Goal: Use online tool/utility: Utilize a website feature to perform a specific function

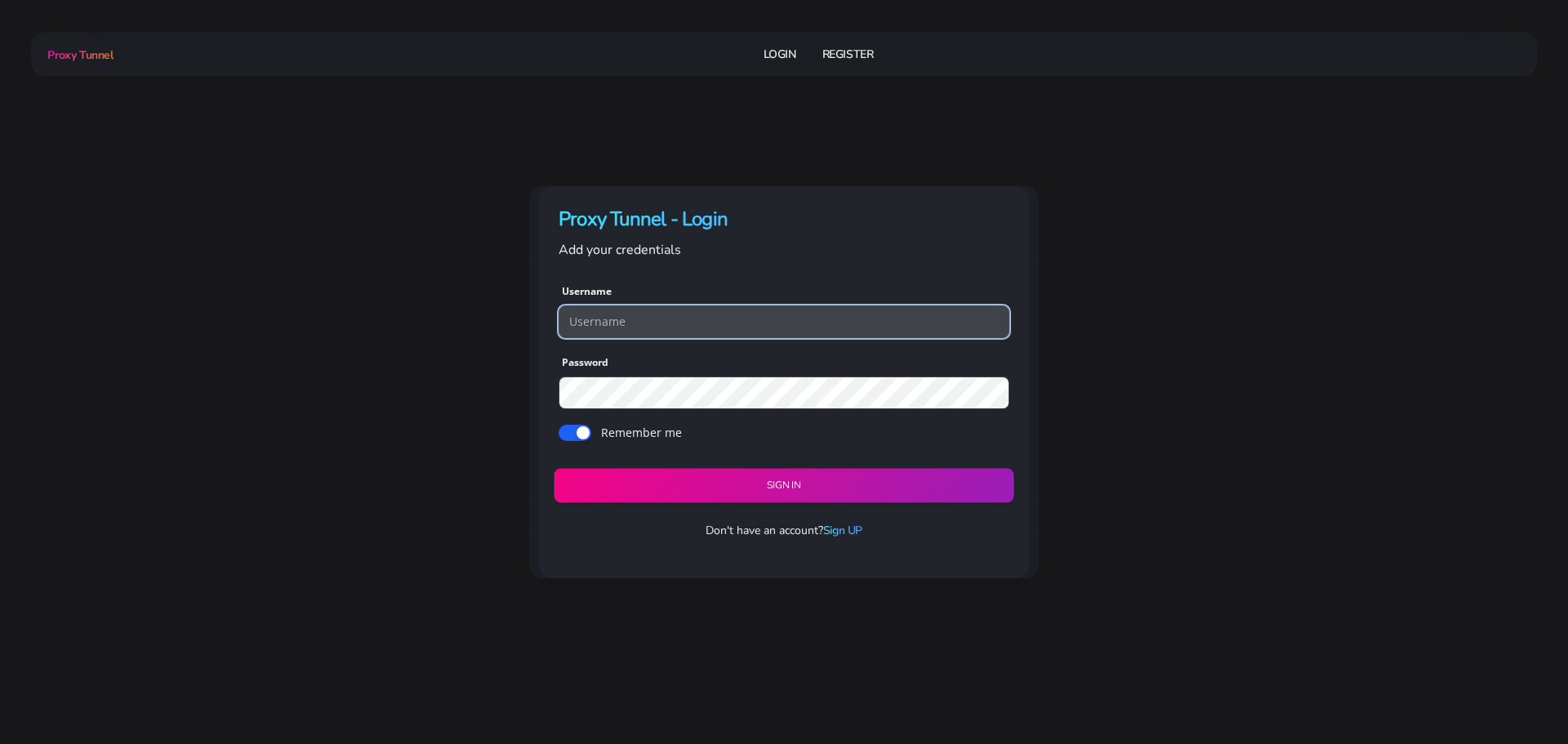
type input "georgeo1"
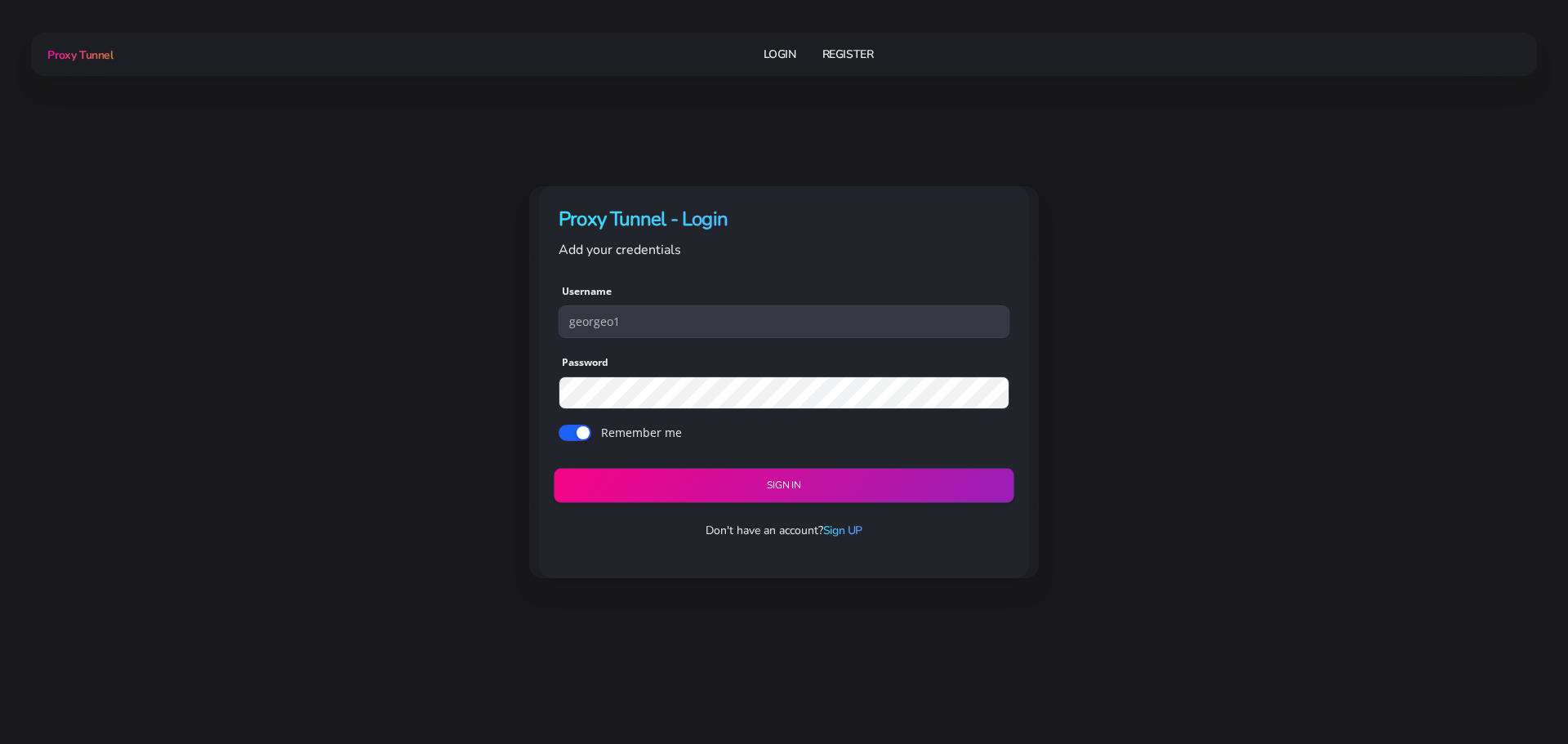
click at [787, 483] on button "Sign in" at bounding box center [783, 486] width 460 height 34
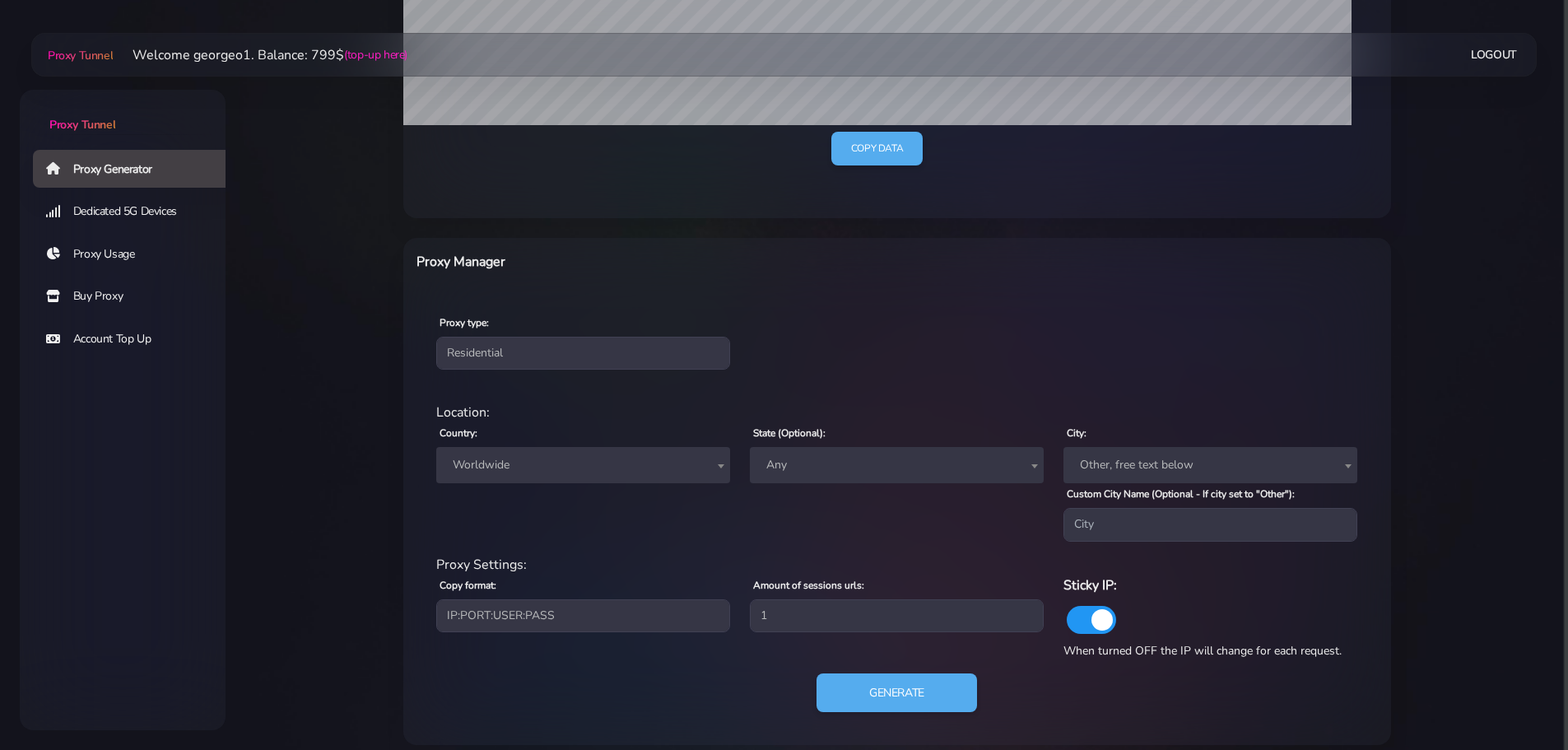
scroll to position [468, 0]
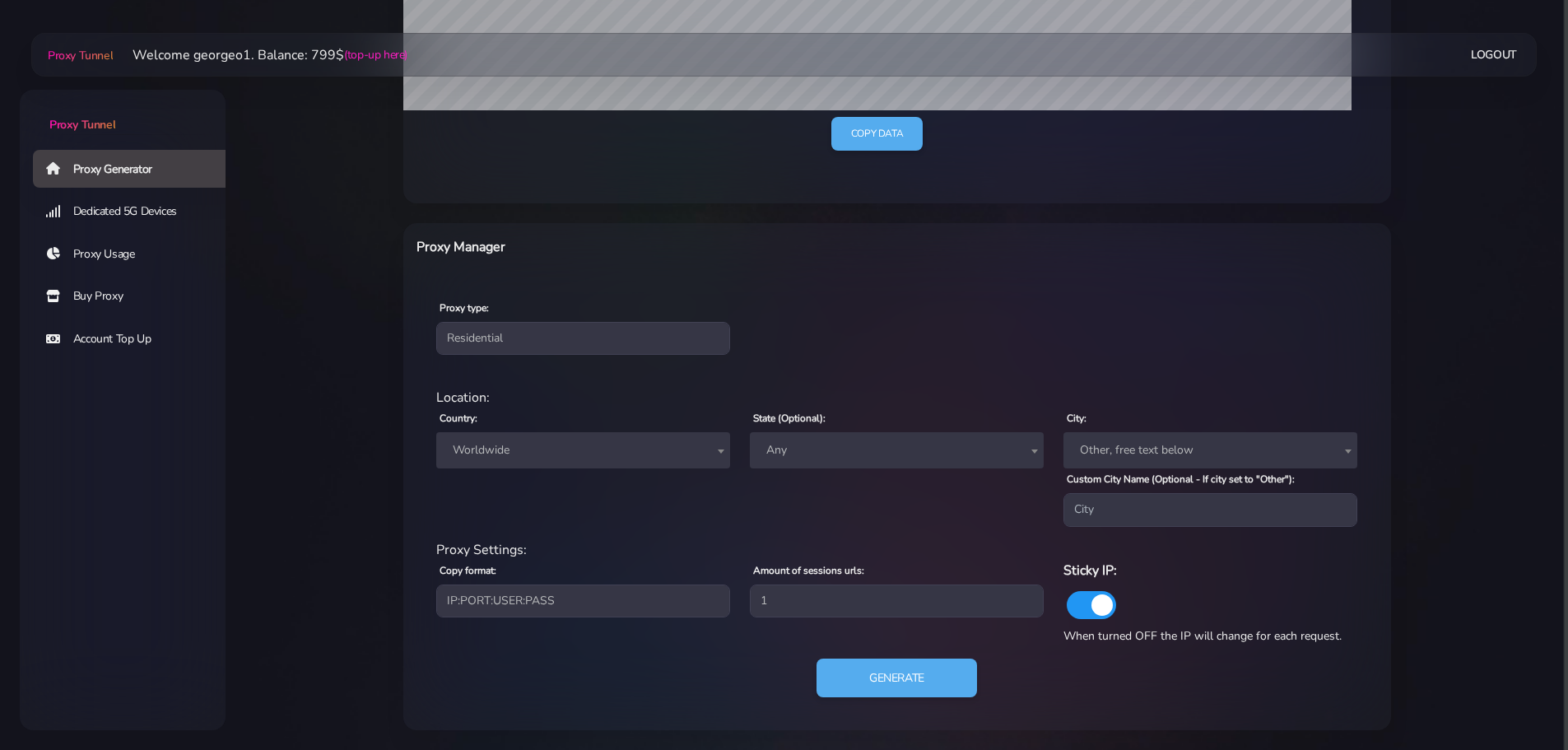
click at [509, 446] on span "Worldwide" at bounding box center [583, 450] width 274 height 23
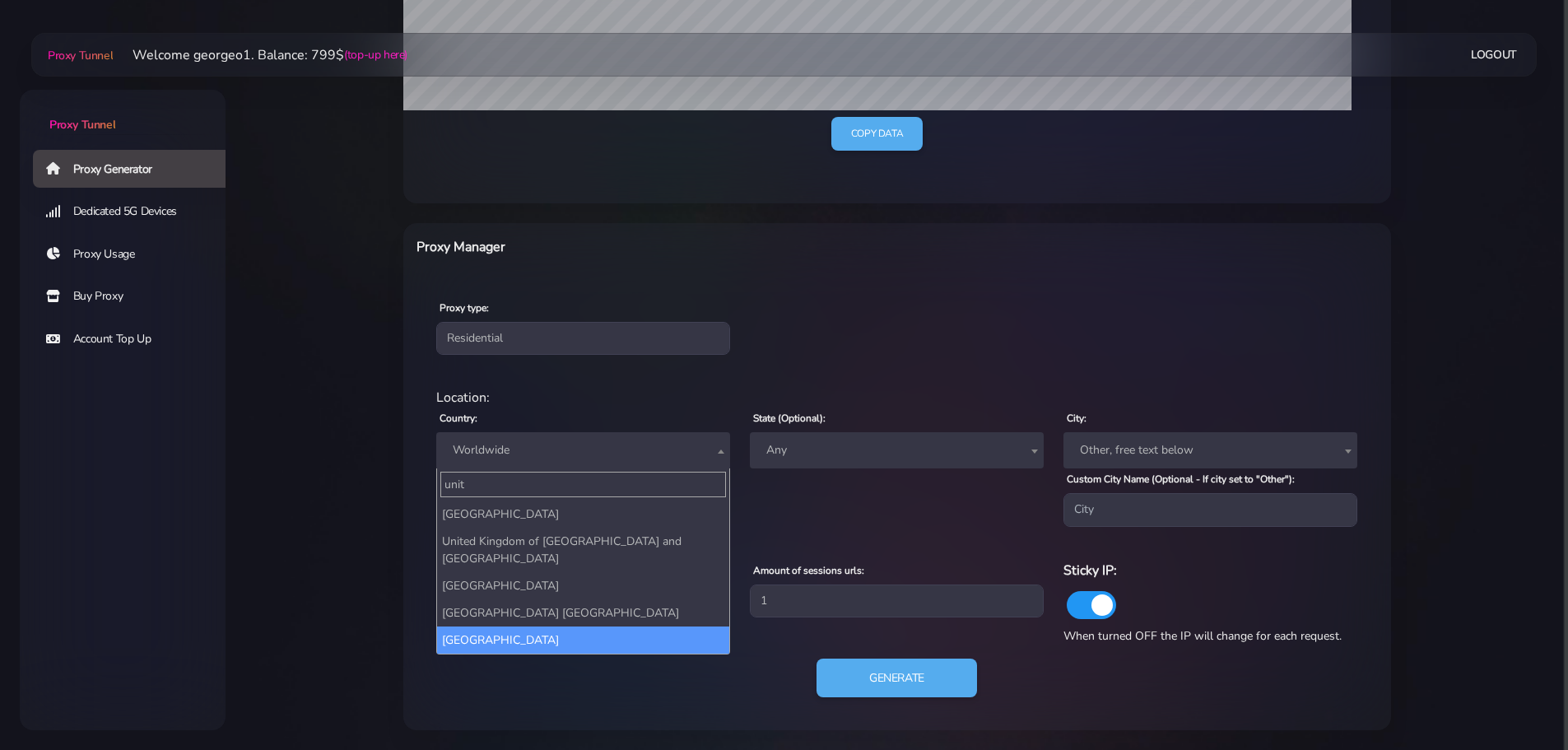
type input "unit"
select select "US"
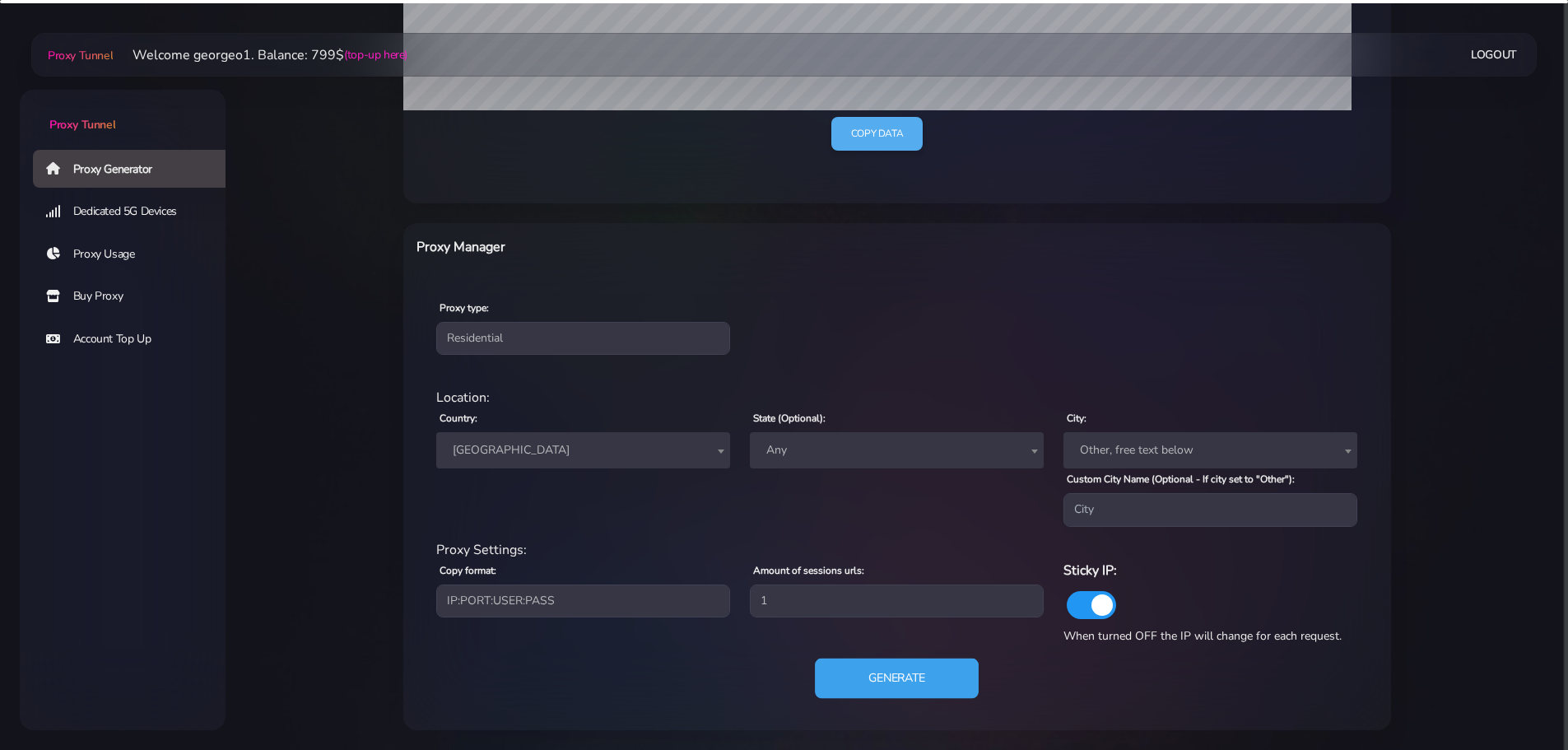
click at [909, 676] on button "Generate" at bounding box center [897, 678] width 164 height 40
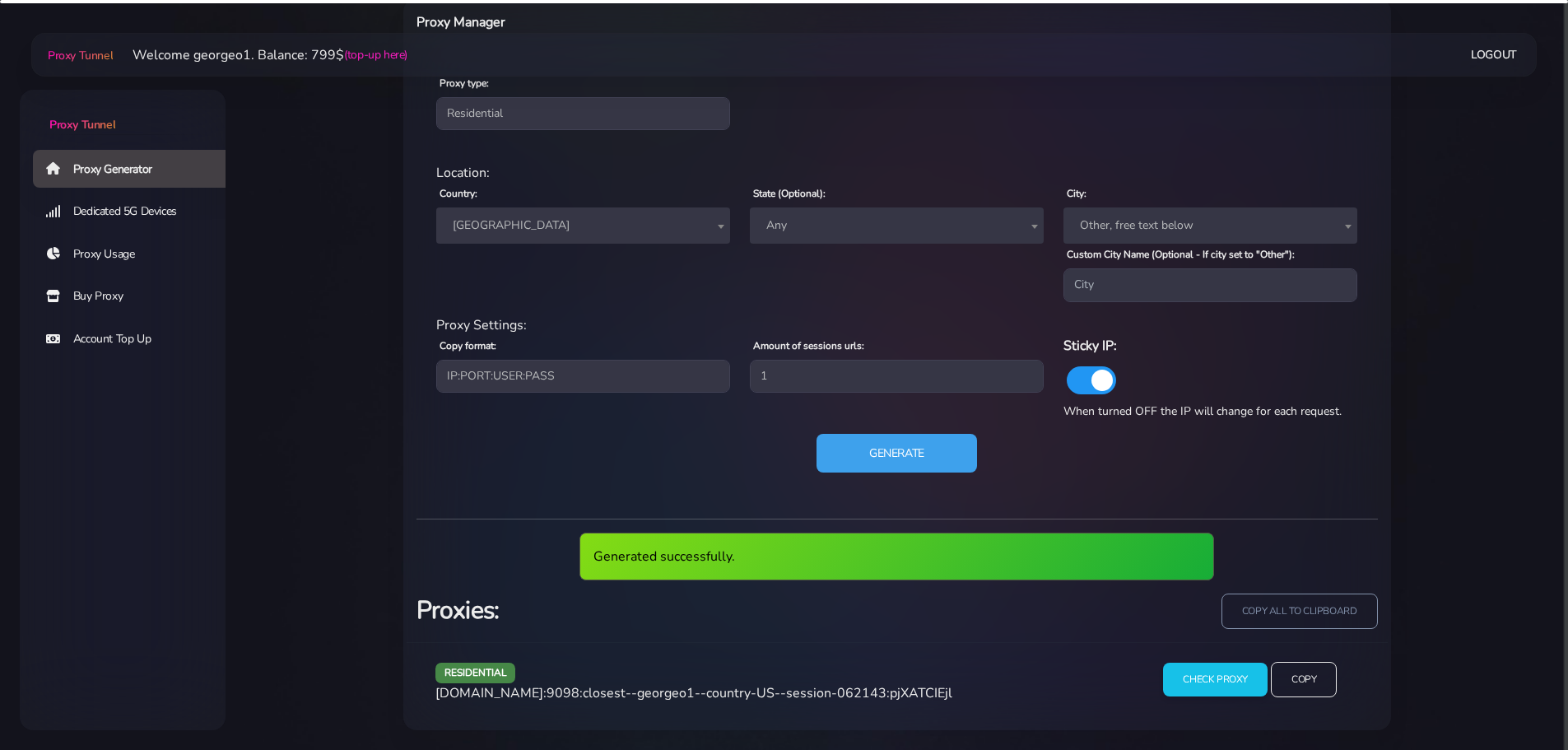
scroll to position [632, 0]
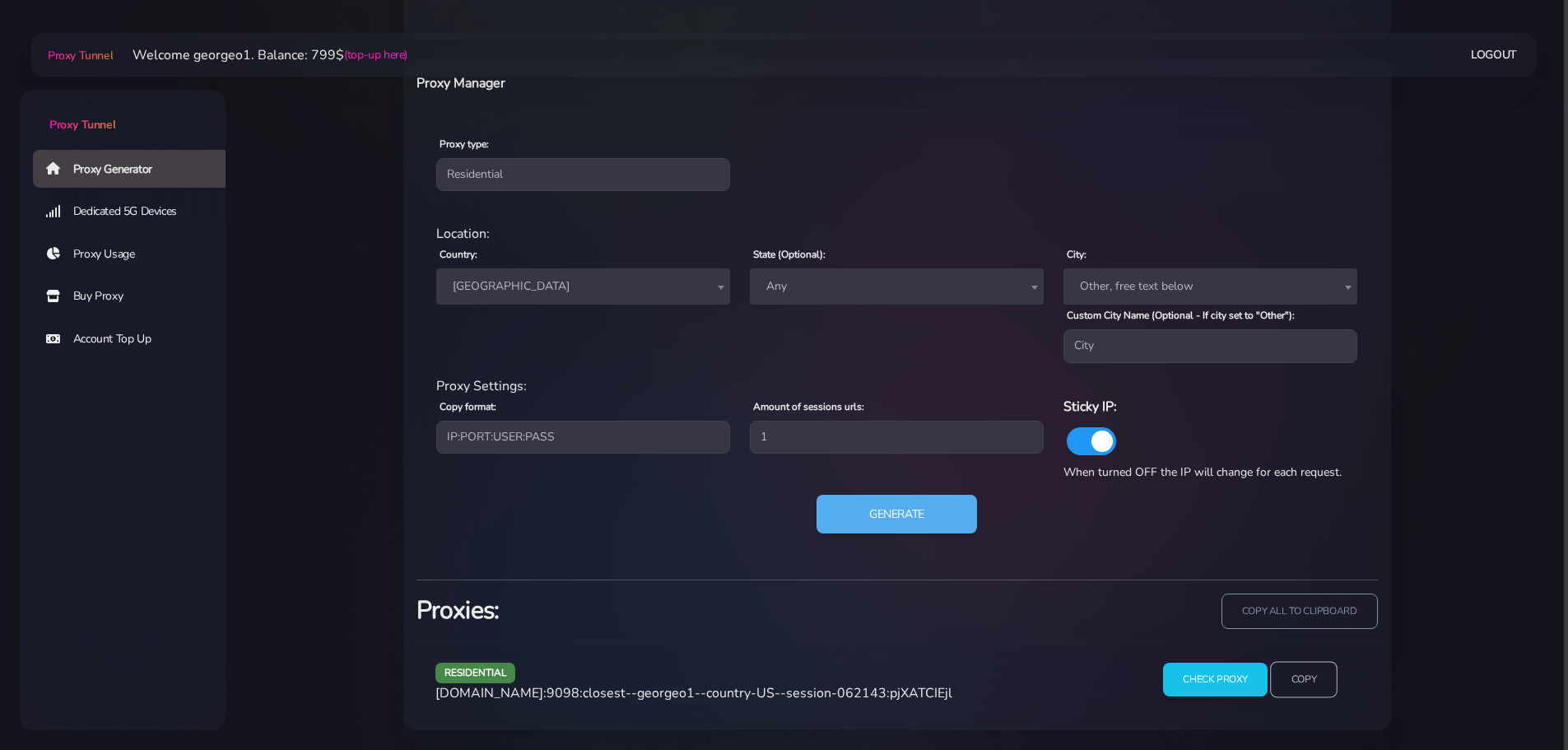
click at [1303, 680] on input "Copy" at bounding box center [1304, 680] width 67 height 37
